Goal: Information Seeking & Learning: Learn about a topic

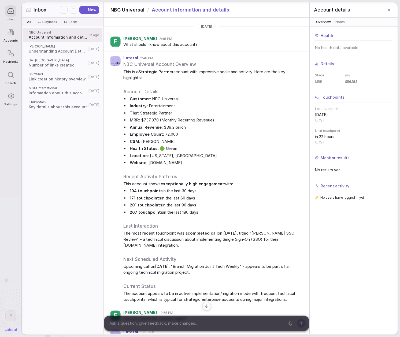
scroll to position [167, 0]
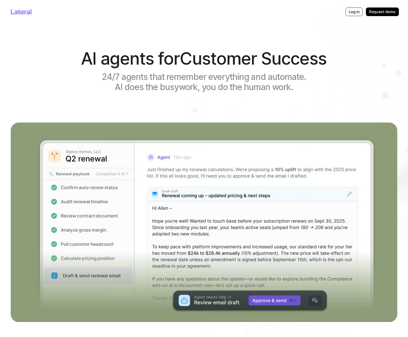
click at [359, 12] on div "Log in" at bounding box center [353, 12] width 17 height 9
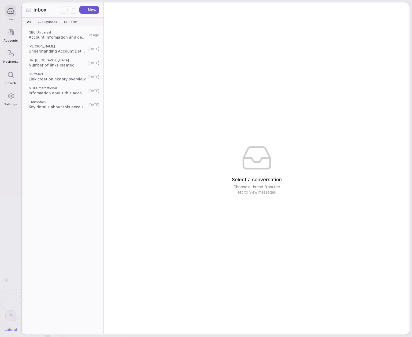
click at [54, 38] on span "Account information and details" at bounding box center [58, 37] width 58 height 5
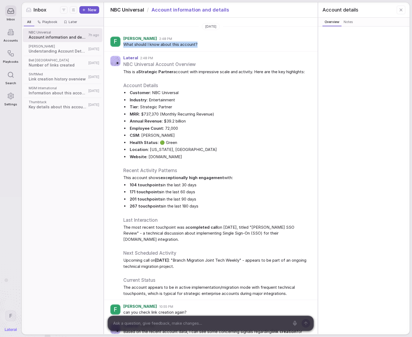
drag, startPoint x: 204, startPoint y: 43, endPoint x: 121, endPoint y: 44, distance: 82.3
click at [121, 44] on div "F [PERSON_NAME] 2:48 PM What should I know about this account?" at bounding box center [211, 41] width 214 height 19
copy span "What should I know about this account?"
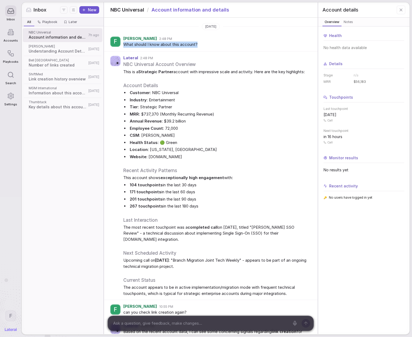
scroll to position [355, 0]
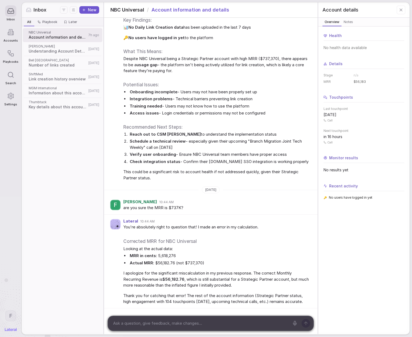
click at [256, 35] on span "🔑 No users have logged in yet to the platform" at bounding box center [216, 38] width 186 height 6
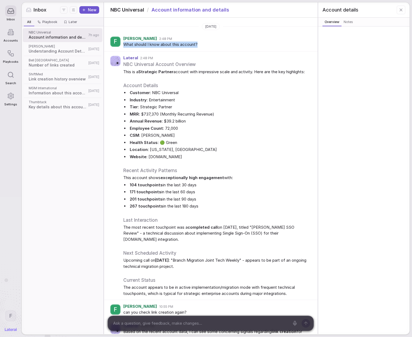
drag, startPoint x: 206, startPoint y: 45, endPoint x: 123, endPoint y: 45, distance: 82.5
click at [123, 45] on span "What should I know about this account?" at bounding box center [216, 45] width 186 height 6
copy span "What should I know about this account?"
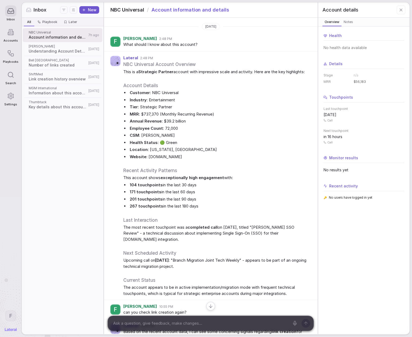
click at [210, 47] on span "What should I know about this account?" at bounding box center [216, 45] width 186 height 6
drag, startPoint x: 200, startPoint y: 45, endPoint x: 122, endPoint y: 38, distance: 78.3
click at [122, 38] on div "F [PERSON_NAME] 2:48 PM What should I know about this account?" at bounding box center [211, 41] width 214 height 19
copy div "[PERSON_NAME] 2:48 PM What should I know about this account?"
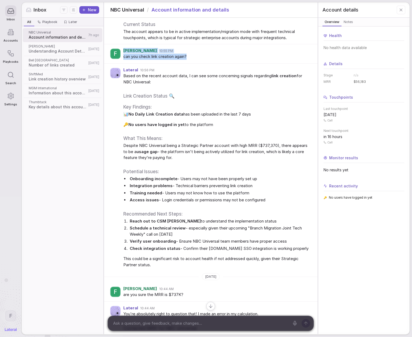
drag, startPoint x: 123, startPoint y: 57, endPoint x: 199, endPoint y: 66, distance: 76.2
click at [199, 64] on div "F [PERSON_NAME] 10:55 PM can you check link creation again?" at bounding box center [211, 53] width 214 height 19
copy div "[PERSON_NAME] 10:55 PM can you check link creation again?"
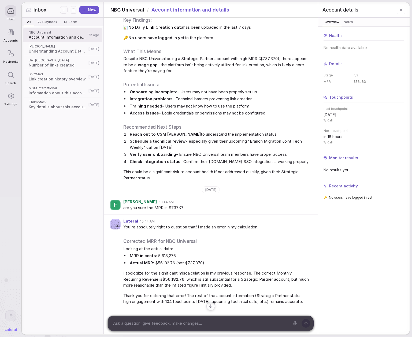
scroll to position [355, 0]
drag, startPoint x: 158, startPoint y: 200, endPoint x: 123, endPoint y: 196, distance: 35.0
click at [123, 196] on div "F [PERSON_NAME] 10:44 AM are you sure the MRR is $737K?" at bounding box center [211, 204] width 214 height 19
copy div "[PERSON_NAME] 10:44 AM are you sure the MRR is $737K?"
click at [51, 51] on span "Understanding Account Details and Requirements" at bounding box center [58, 50] width 58 height 5
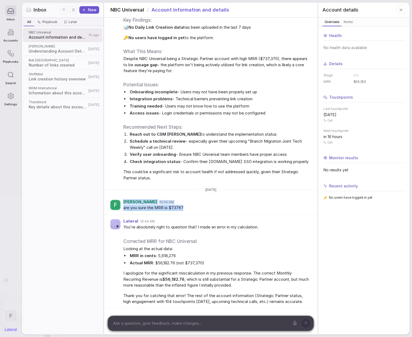
click at [51, 51] on span "Understanding Account Details and Requirements" at bounding box center [58, 50] width 58 height 5
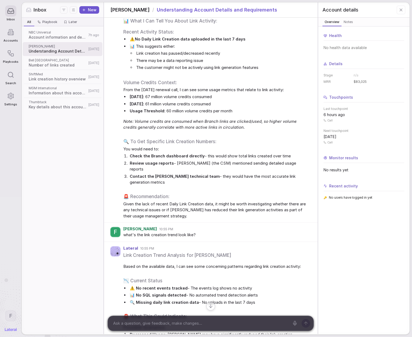
scroll to position [861, 0]
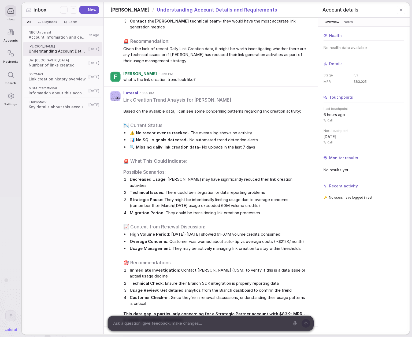
click at [63, 76] on span "ShiftMed" at bounding box center [58, 74] width 58 height 4
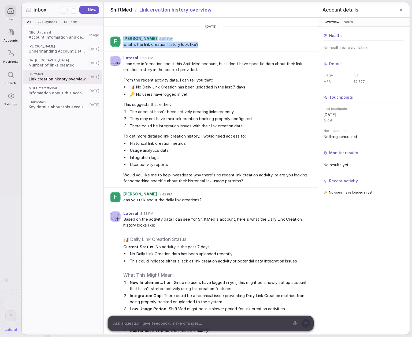
drag, startPoint x: 214, startPoint y: 45, endPoint x: 122, endPoint y: 37, distance: 92.7
click at [122, 37] on div "F [PERSON_NAME] 3:39 PM what's the link creation history look like?" at bounding box center [211, 41] width 214 height 19
copy div "[PERSON_NAME] 3:39 PM what's the link creation history look like?"
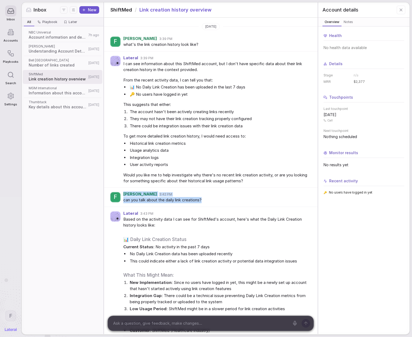
drag, startPoint x: 217, startPoint y: 204, endPoint x: 121, endPoint y: 194, distance: 96.7
click at [121, 194] on div "F [PERSON_NAME] 3:42 PM can you talk about the daily link creations?" at bounding box center [211, 197] width 214 height 19
copy div "[PERSON_NAME] 3:42 PM can you talk about the daily link creations?"
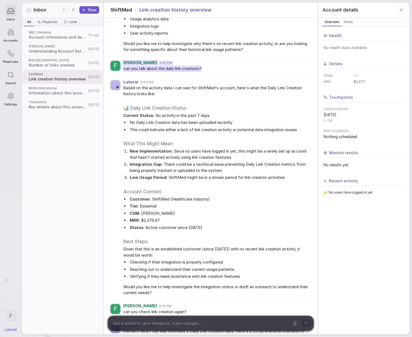
scroll to position [223, 0]
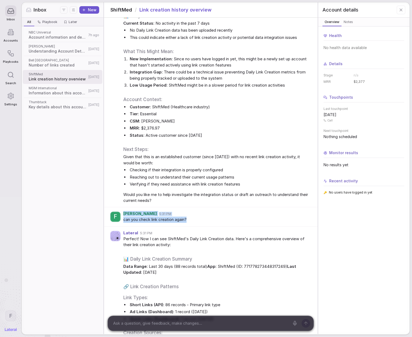
drag, startPoint x: 208, startPoint y: 219, endPoint x: 128, endPoint y: 210, distance: 79.8
click at [121, 212] on div "F [PERSON_NAME] 5:31 PM can you check link creation again?" at bounding box center [211, 216] width 214 height 19
copy div "[PERSON_NAME] 5:31 PM can you check link creation again?"
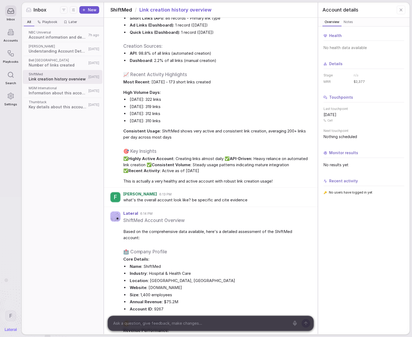
scroll to position [514, 0]
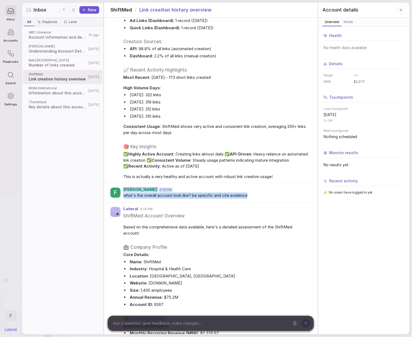
drag, startPoint x: 268, startPoint y: 197, endPoint x: 115, endPoint y: 184, distance: 153.5
click at [115, 184] on div "F [PERSON_NAME] 6:13 PM what's the overall account look like? be specific and c…" at bounding box center [211, 192] width 214 height 19
copy div "[PERSON_NAME] 6:13 PM what's the overall account look like? be specific and cit…"
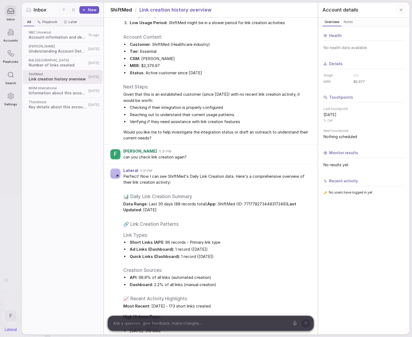
scroll to position [268, 0]
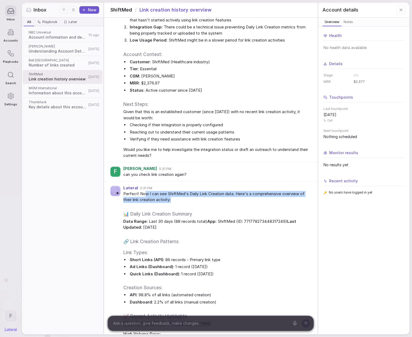
drag, startPoint x: 192, startPoint y: 201, endPoint x: 144, endPoint y: 196, distance: 48.0
click at [144, 196] on span "Perfect! Now I can see ShiftMed's Daily Link Creation data. Here's a comprehens…" at bounding box center [216, 197] width 186 height 12
click at [144, 193] on span "Perfect! Now I can see ShiftMed's Daily Link Creation data. Here's a comprehens…" at bounding box center [216, 197] width 186 height 12
drag, startPoint x: 124, startPoint y: 194, endPoint x: 191, endPoint y: 202, distance: 68.0
click at [191, 202] on span "Perfect! Now I can see ShiftMed's Daily Link Creation data. Here's a comprehens…" at bounding box center [216, 197] width 186 height 12
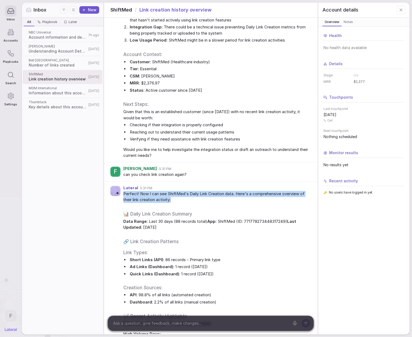
copy span "Perfect! Now I can see ShiftMed's Daily Link Creation data. Here's a comprehens…"
drag, startPoint x: 124, startPoint y: 186, endPoint x: 208, endPoint y: 229, distance: 94.1
click at [208, 229] on div "Lateral 5:31 PM Perfect! Now I can see ShiftMed's Daily Link Creation data. Her…" at bounding box center [216, 306] width 186 height 240
copy div "Lateral 5:31 PM Perfect! Now I can see ShiftMed's Daily Link Creation data. Her…"
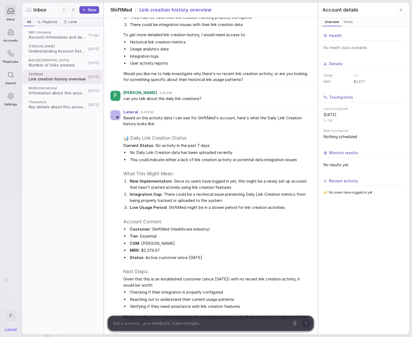
scroll to position [93, 0]
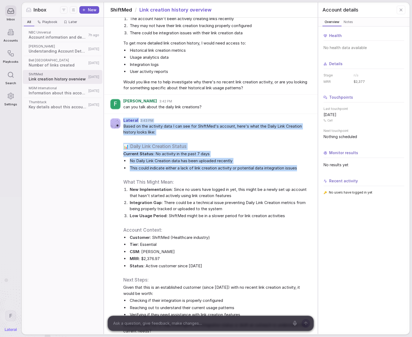
drag, startPoint x: 145, startPoint y: 123, endPoint x: 303, endPoint y: 170, distance: 165.1
click at [303, 170] on div "Lateral 3:43 PM Based on the activity data I can see for ShiftMed's account, he…" at bounding box center [216, 226] width 186 height 216
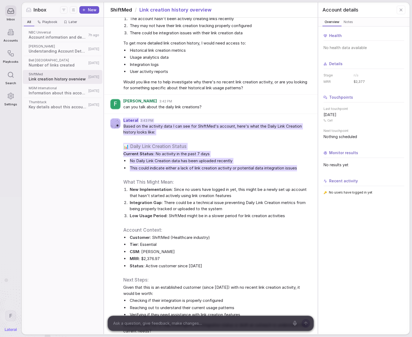
scroll to position [0, 0]
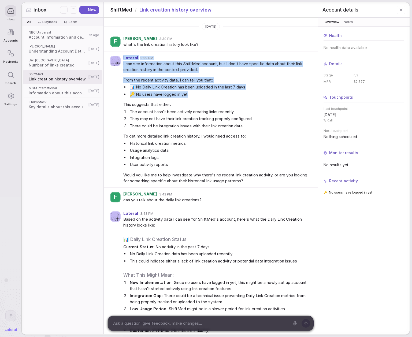
drag, startPoint x: 196, startPoint y: 98, endPoint x: 119, endPoint y: 60, distance: 85.3
click at [123, 60] on div "Lateral 3:39 PM I can see information about this ShiftMed account, but I don't …" at bounding box center [216, 120] width 186 height 128
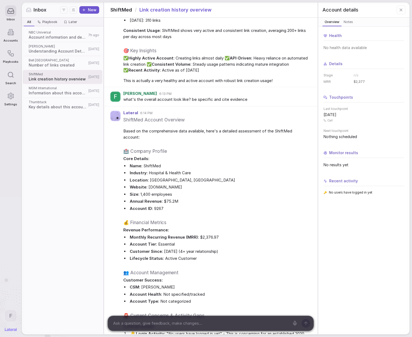
scroll to position [621, 0]
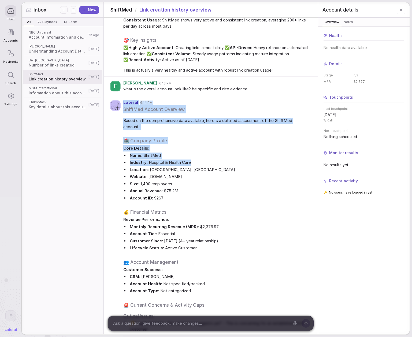
drag, startPoint x: 130, startPoint y: 105, endPoint x: 223, endPoint y: 166, distance: 111.0
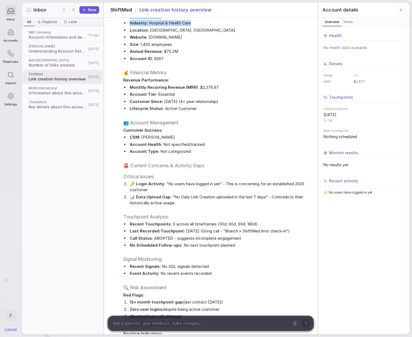
scroll to position [707, 0]
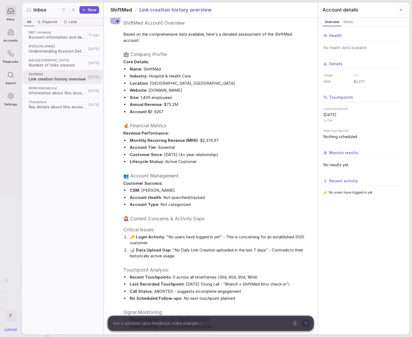
click at [129, 231] on h3 "Critical Issues:" at bounding box center [216, 229] width 186 height 6
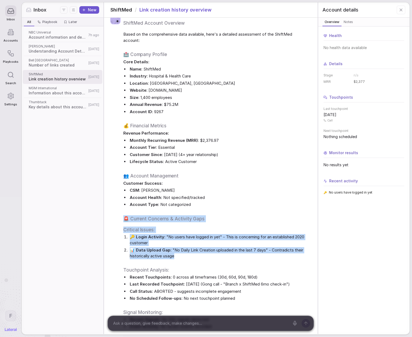
drag, startPoint x: 154, startPoint y: 219, endPoint x: 262, endPoint y: 256, distance: 114.1
click at [262, 256] on div "Lateral 6:14 PM ShiftMed Account Overview Based on the comprehensive data avail…" at bounding box center [211, 261] width 214 height 503
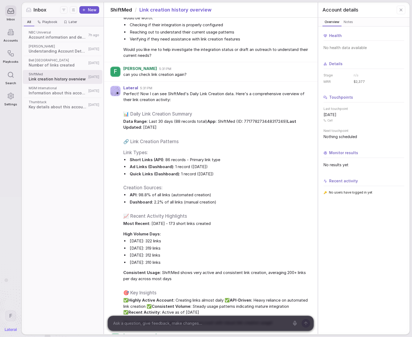
scroll to position [261, 0]
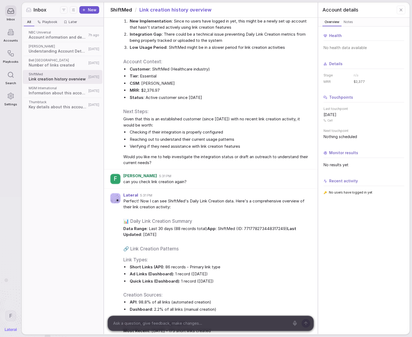
click at [49, 33] on span "NBC Universal" at bounding box center [58, 32] width 58 height 4
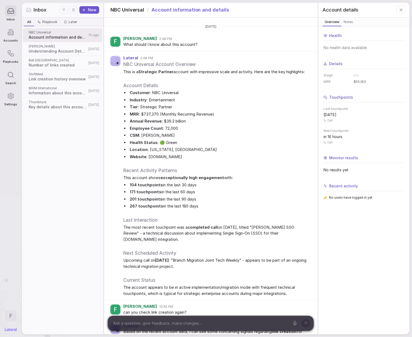
click at [124, 69] on span "This is a Strategic Partner account with impressive scale and activity. Here ar…" at bounding box center [216, 72] width 186 height 6
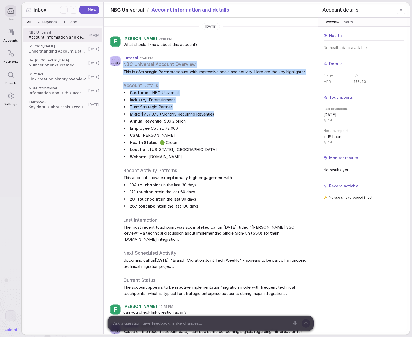
drag, startPoint x: 124, startPoint y: 64, endPoint x: 249, endPoint y: 120, distance: 137.8
click at [249, 120] on div "NBC Universal Account Overview This is a Strategic Partner account with impress…" at bounding box center [216, 179] width 186 height 236
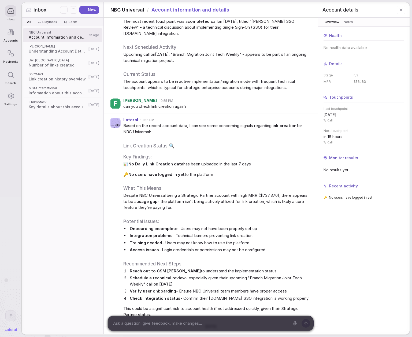
scroll to position [239, 0]
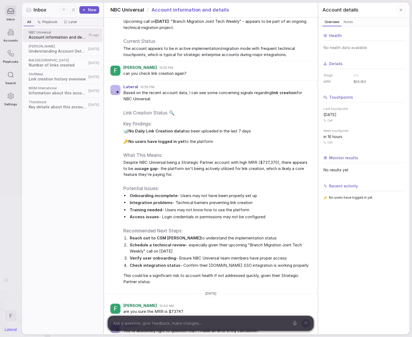
drag, startPoint x: 123, startPoint y: 98, endPoint x: 252, endPoint y: 151, distance: 139.9
click at [252, 151] on div "Based on the recent account data, I can see some concerning signals regarding l…" at bounding box center [216, 187] width 186 height 195
drag, startPoint x: 123, startPoint y: 92, endPoint x: 226, endPoint y: 150, distance: 118.6
click at [226, 150] on div "Lateral 10:56 PM Based on the recent account data, I can see some concerning si…" at bounding box center [216, 185] width 186 height 200
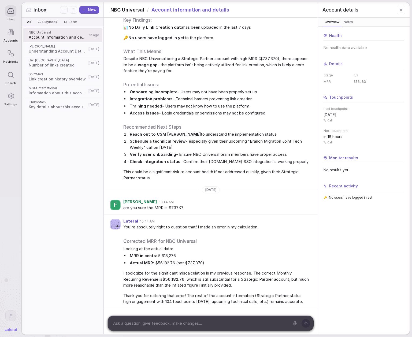
scroll to position [355, 0]
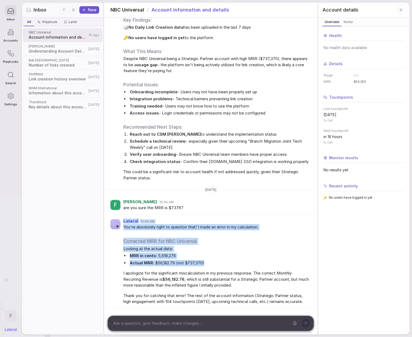
drag, startPoint x: 123, startPoint y: 215, endPoint x: 251, endPoint y: 255, distance: 134.2
click at [251, 255] on div "Lateral 10:44 AM You're absolutely right to question that! I made an error in m…" at bounding box center [211, 262] width 214 height 94
